Goal: Book appointment/travel/reservation

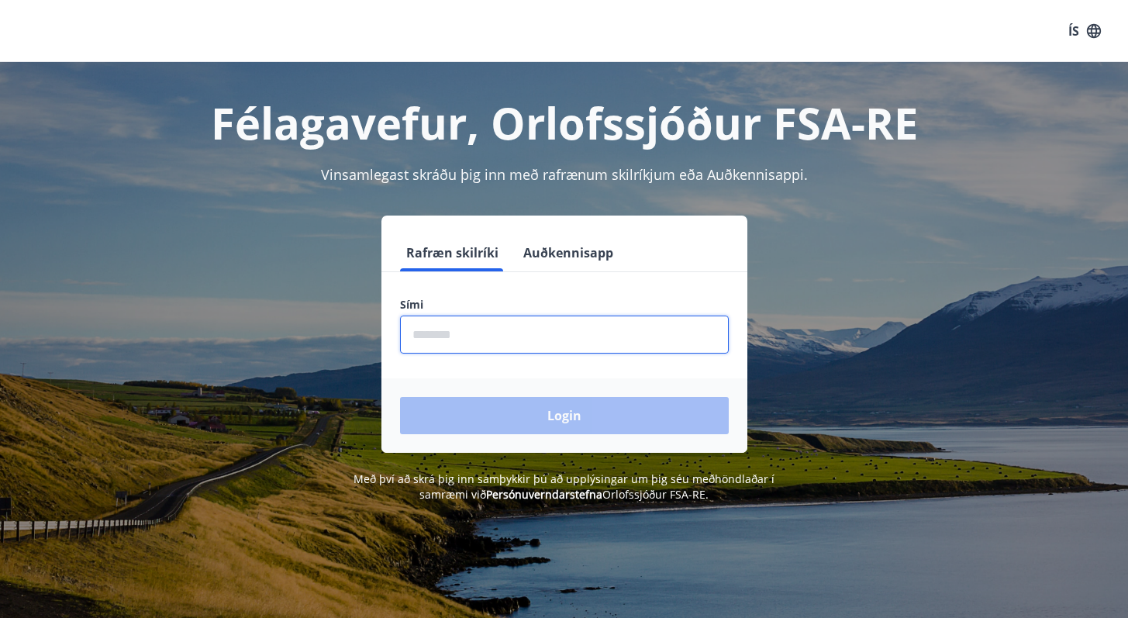
click at [485, 330] on input "phone" at bounding box center [564, 335] width 329 height 38
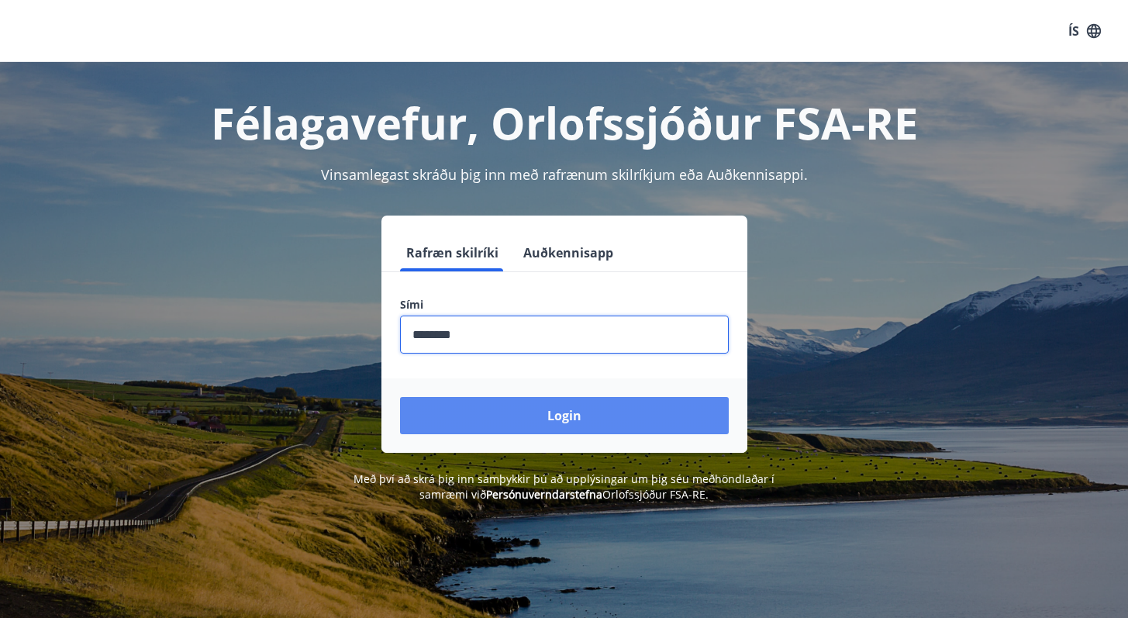
type input "********"
click at [521, 426] on button "Login" at bounding box center [564, 415] width 329 height 37
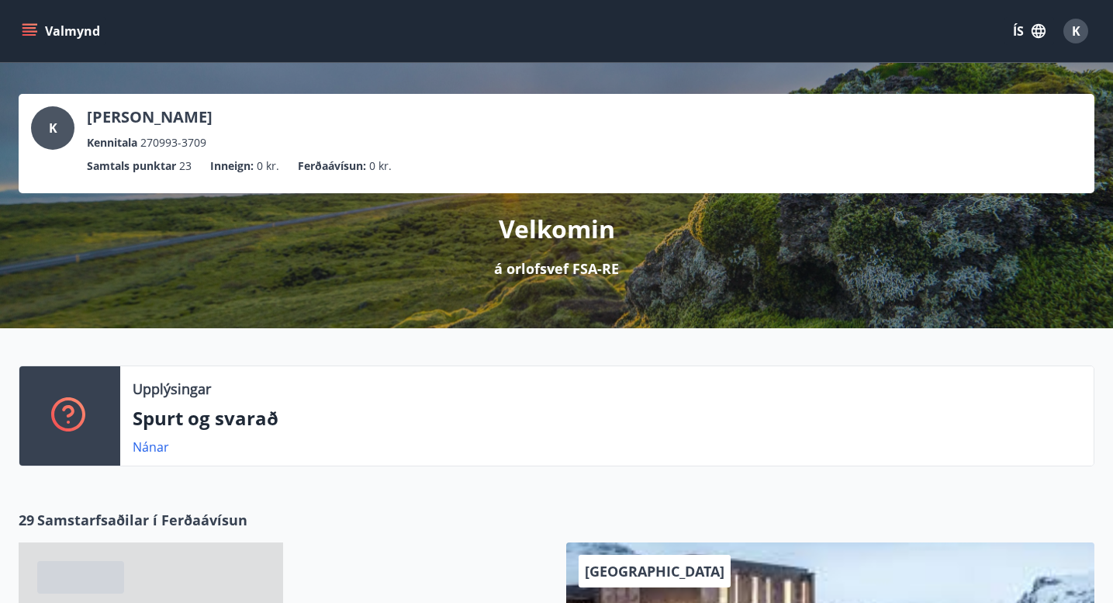
click at [81, 39] on button "Valmynd" at bounding box center [63, 31] width 88 height 28
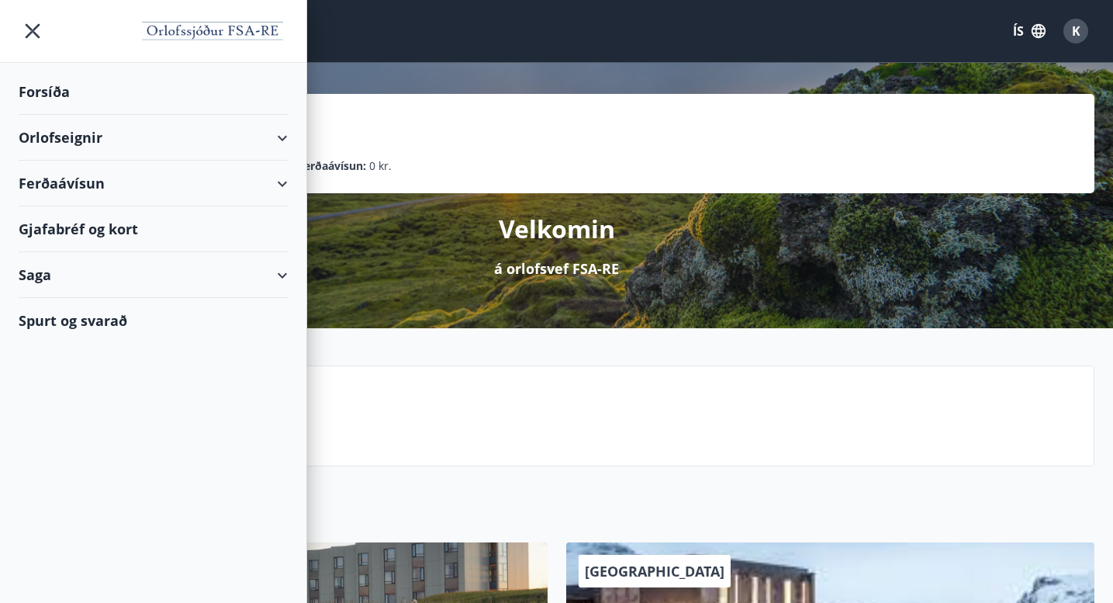
click at [94, 136] on div "Orlofseignir" at bounding box center [153, 138] width 269 height 46
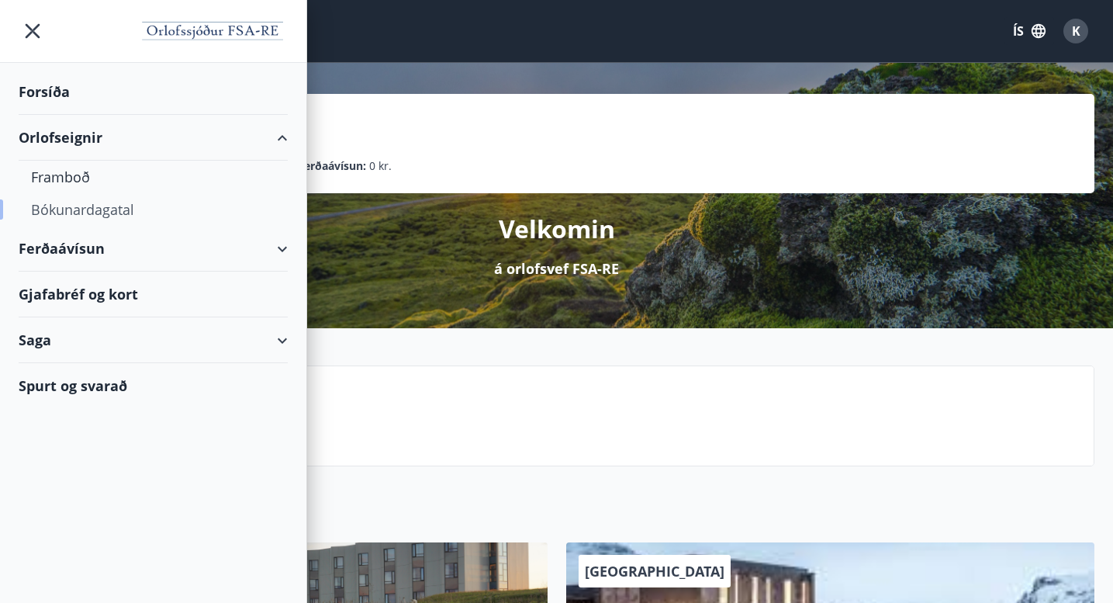
click at [93, 206] on div "Bókunardagatal" at bounding box center [153, 209] width 244 height 33
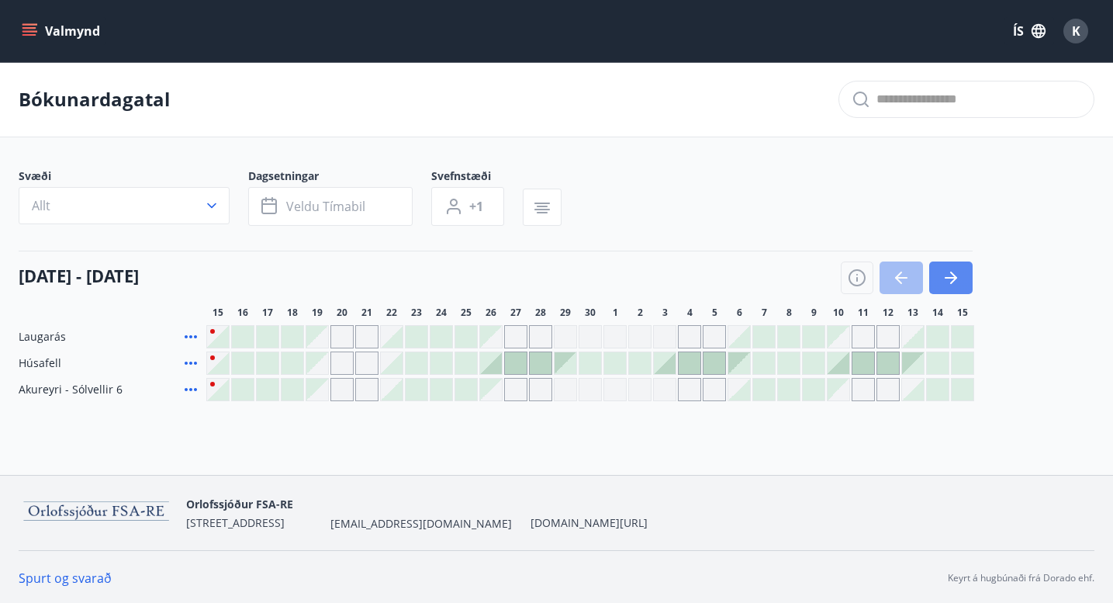
click at [944, 294] on button "button" at bounding box center [950, 277] width 43 height 33
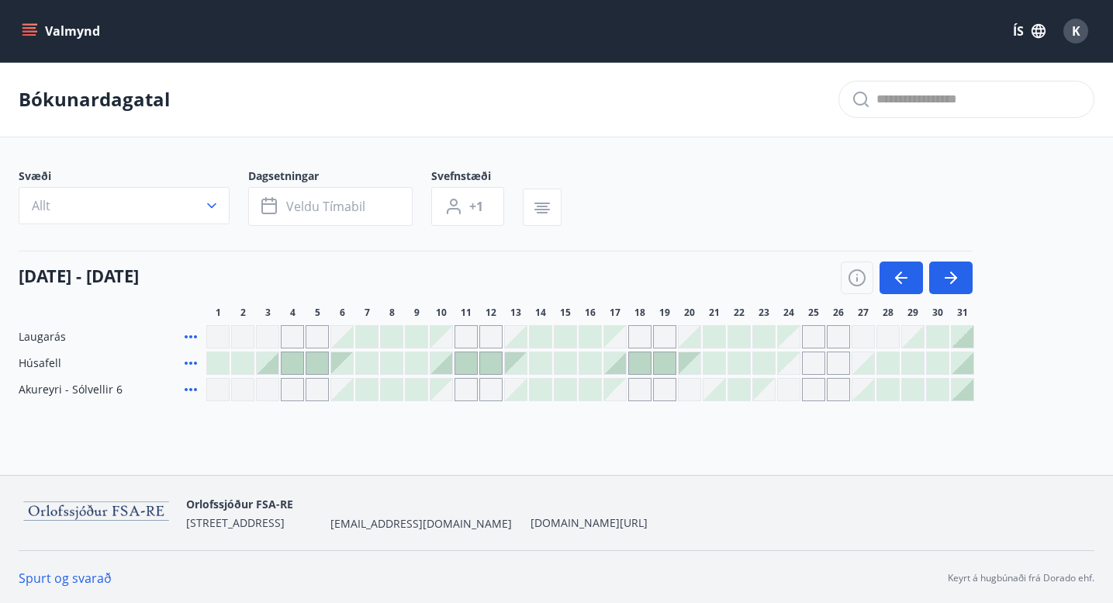
click at [577, 375] on div at bounding box center [590, 362] width 768 height 23
click at [586, 374] on div at bounding box center [590, 363] width 22 height 22
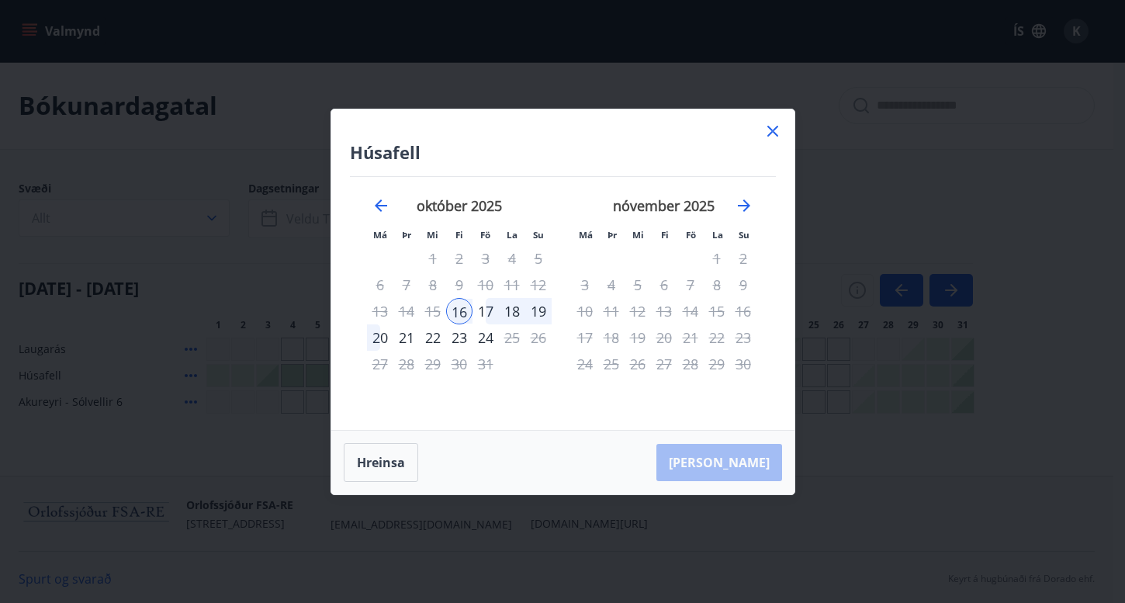
click at [544, 313] on div "19" at bounding box center [538, 311] width 26 height 26
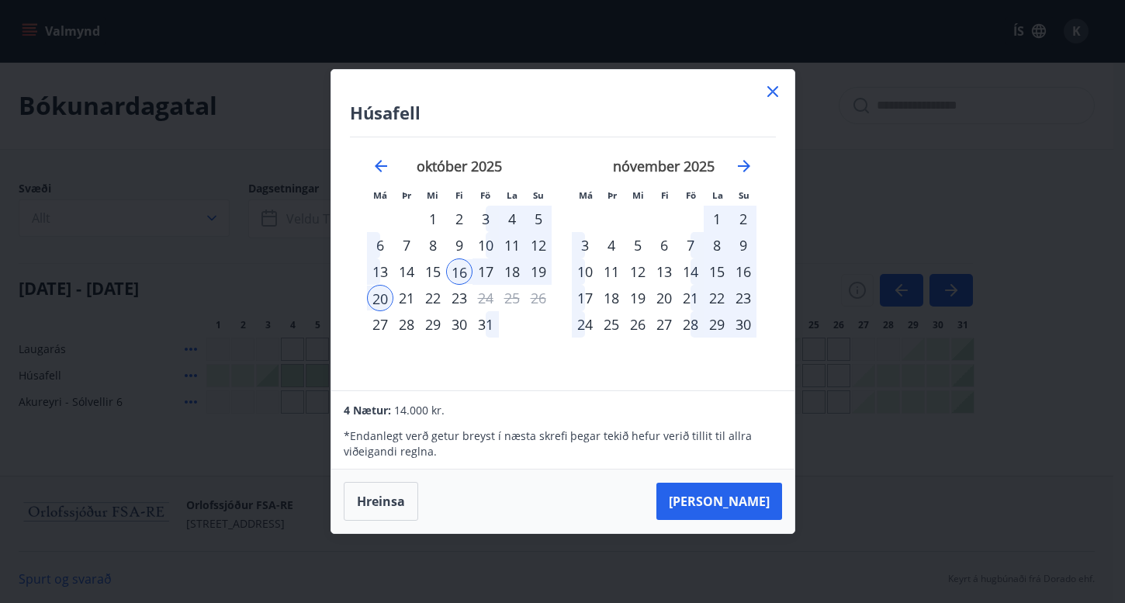
click at [433, 272] on div "15" at bounding box center [433, 271] width 26 height 26
click at [541, 271] on div "19" at bounding box center [538, 271] width 26 height 26
click at [427, 295] on div "22" at bounding box center [433, 298] width 26 height 26
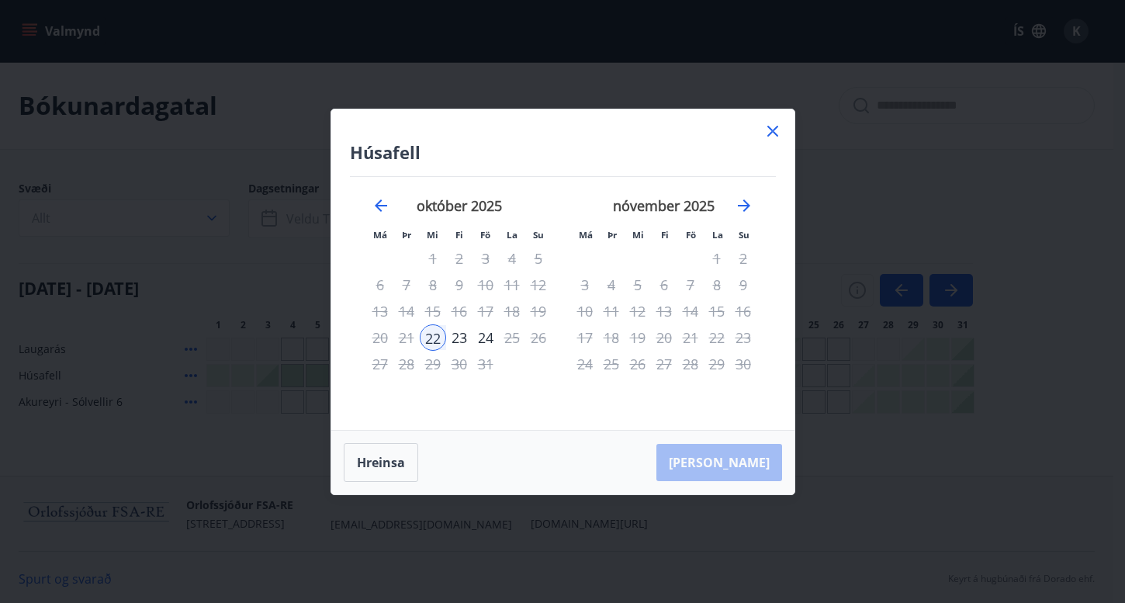
click at [382, 214] on div "október 2025" at bounding box center [459, 211] width 185 height 68
click at [384, 208] on icon "Move backward to switch to the previous month." at bounding box center [380, 205] width 19 height 19
click at [639, 305] on div "15" at bounding box center [637, 311] width 26 height 26
click at [765, 126] on icon at bounding box center [772, 131] width 19 height 19
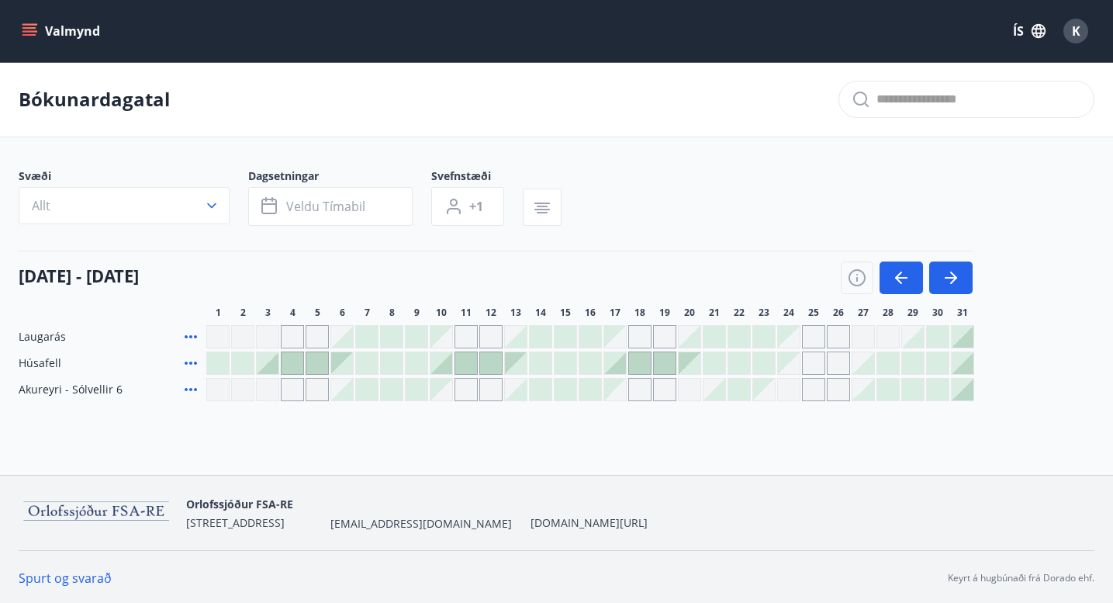
click at [561, 374] on div at bounding box center [565, 363] width 22 height 22
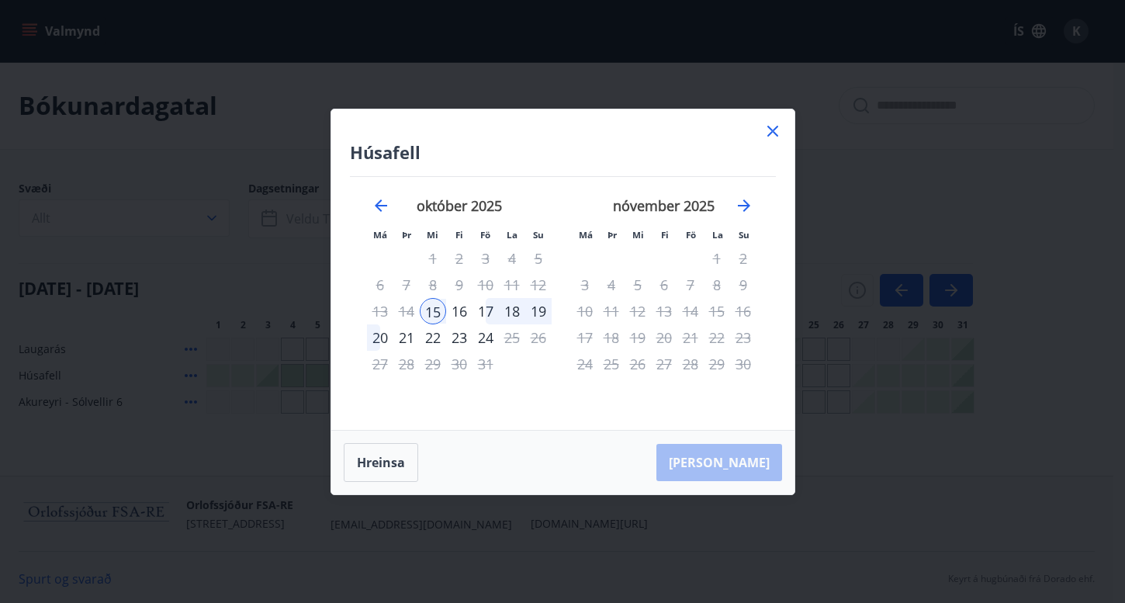
click at [541, 316] on div "19" at bounding box center [538, 311] width 26 height 26
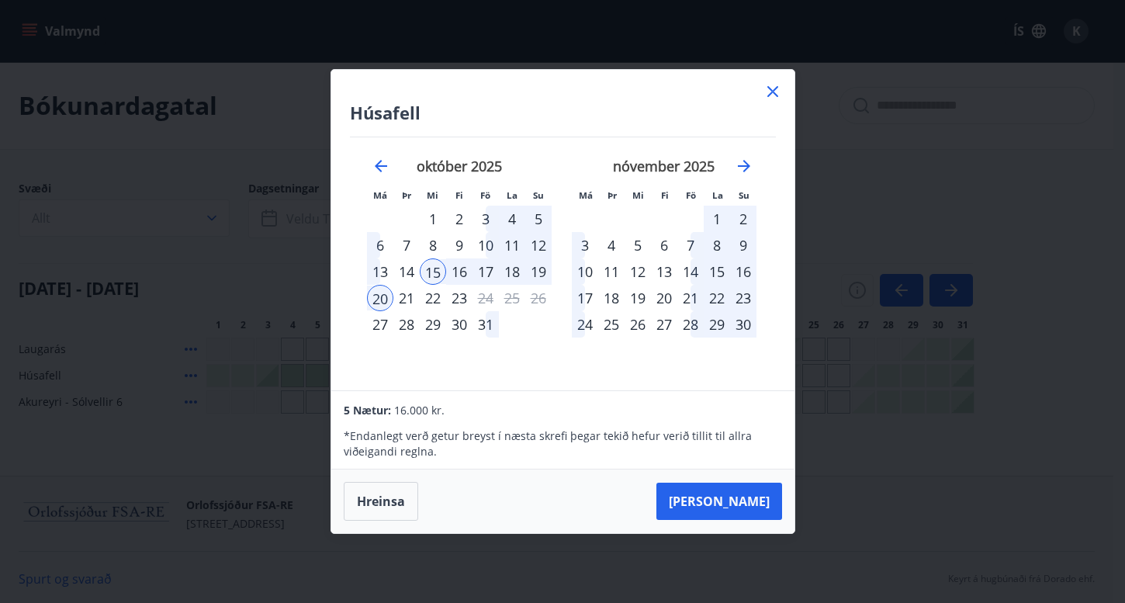
click at [755, 495] on button "Taka Frá" at bounding box center [719, 500] width 126 height 37
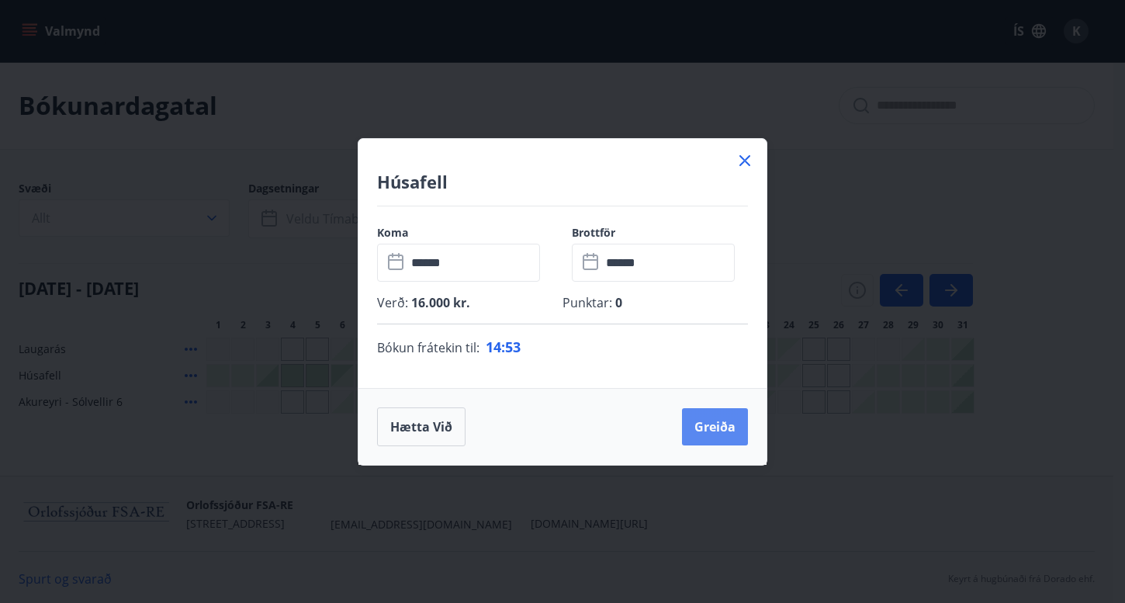
click at [707, 418] on button "Greiða" at bounding box center [715, 426] width 66 height 37
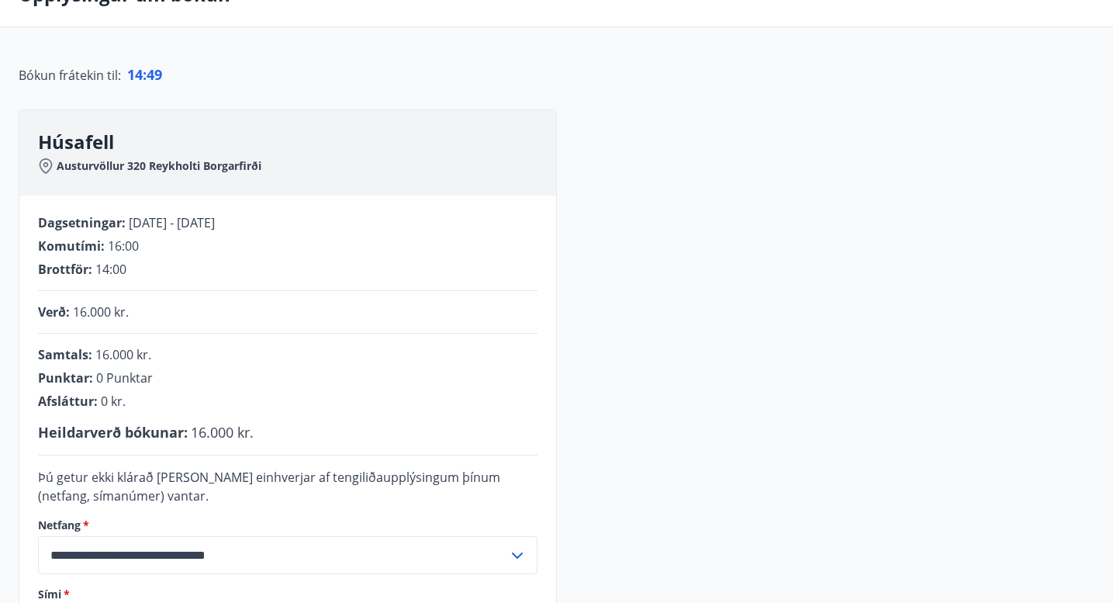
scroll to position [361, 0]
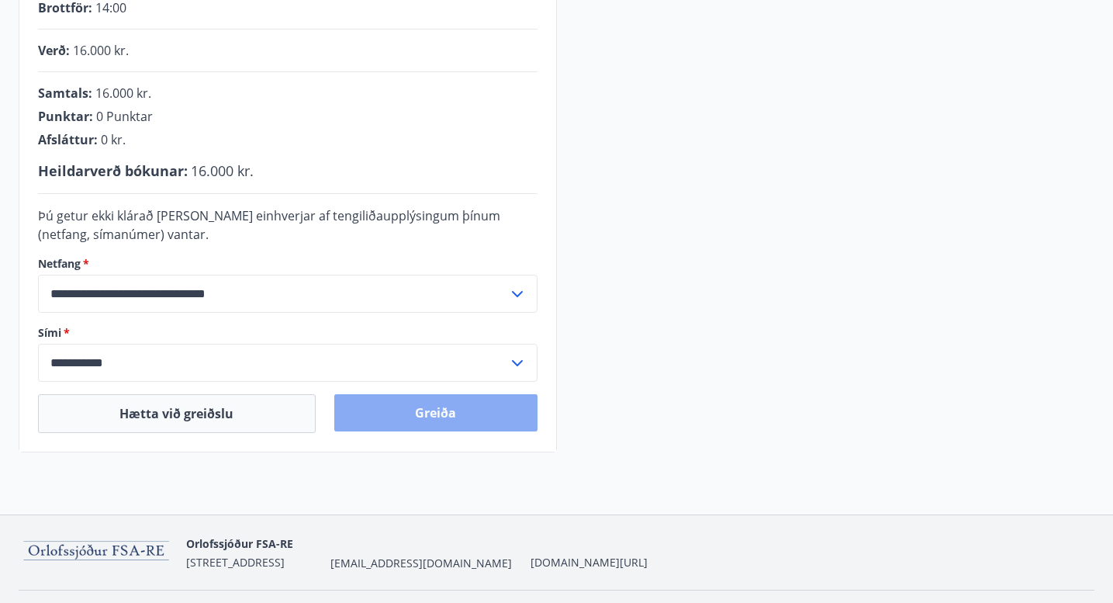
click at [396, 428] on button "Greiða" at bounding box center [435, 412] width 203 height 37
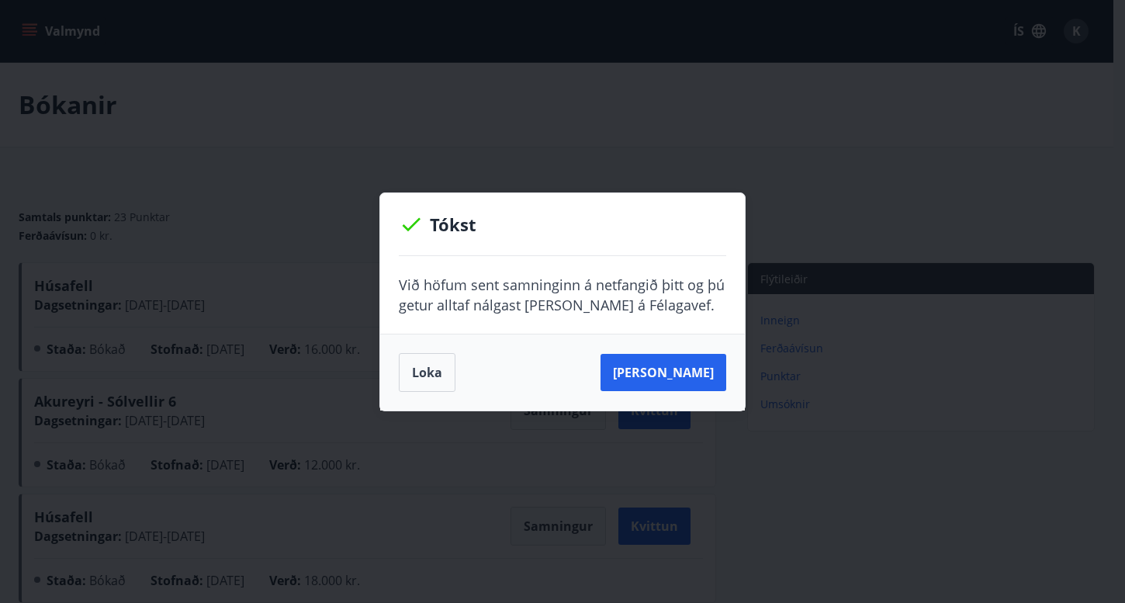
click at [389, 363] on div "[PERSON_NAME]" at bounding box center [562, 371] width 364 height 77
click at [413, 360] on button "Loka" at bounding box center [427, 372] width 57 height 39
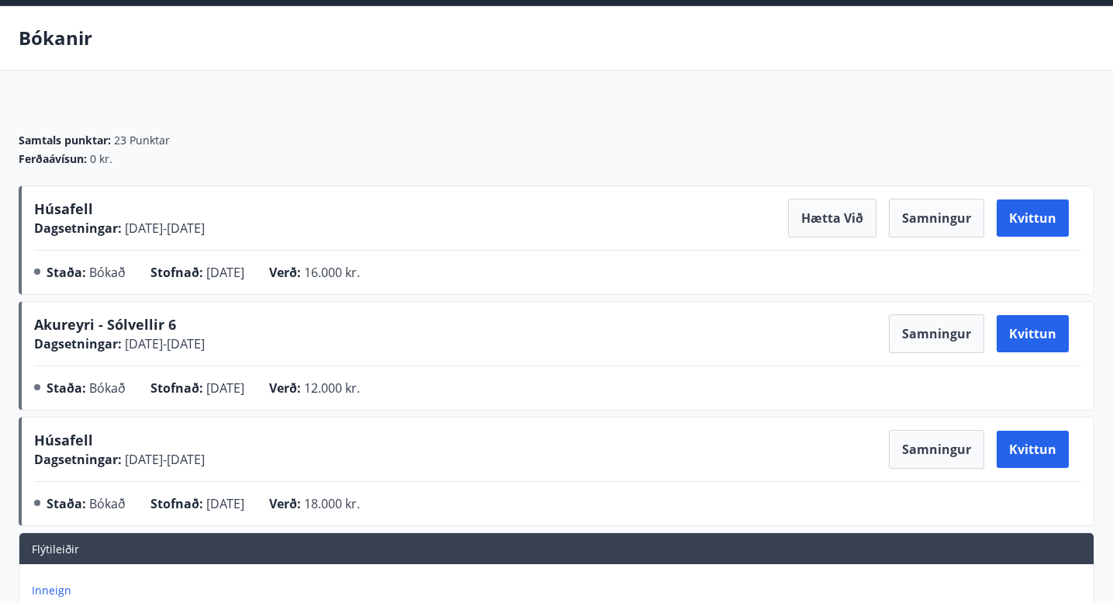
scroll to position [120, 0]
